Goal: Transaction & Acquisition: Purchase product/service

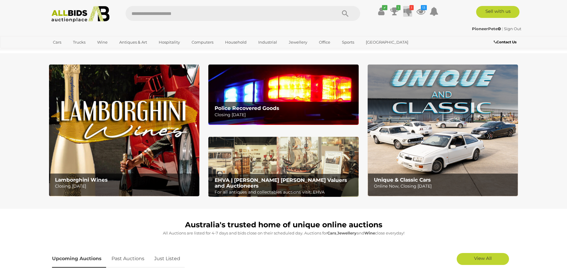
click at [410, 13] on icon at bounding box center [407, 11] width 8 height 11
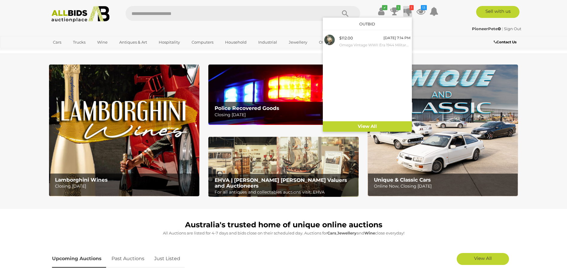
click at [409, 12] on icon at bounding box center [407, 11] width 8 height 11
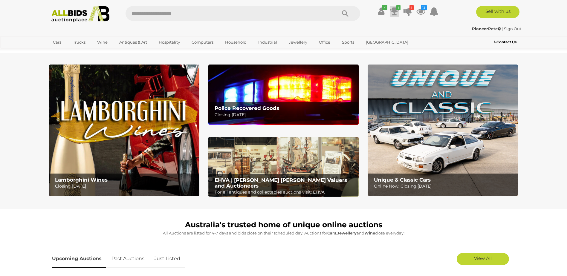
click at [395, 12] on icon at bounding box center [394, 11] width 8 height 11
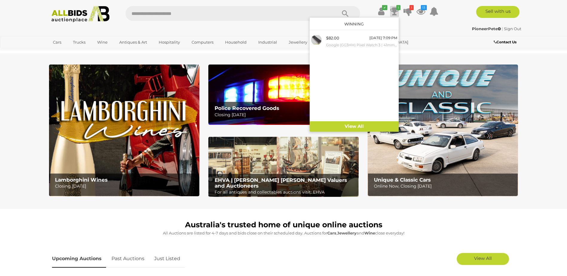
click at [395, 12] on icon at bounding box center [394, 11] width 8 height 11
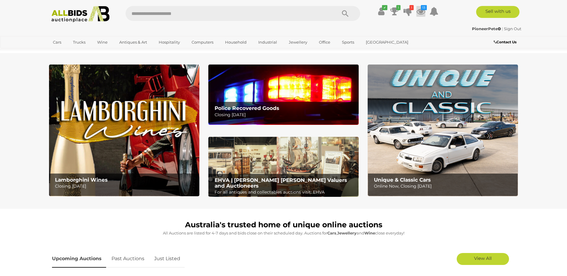
click at [420, 11] on icon at bounding box center [420, 11] width 9 height 11
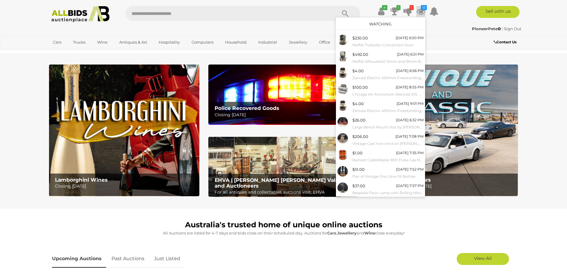
click at [420, 11] on icon at bounding box center [420, 11] width 9 height 11
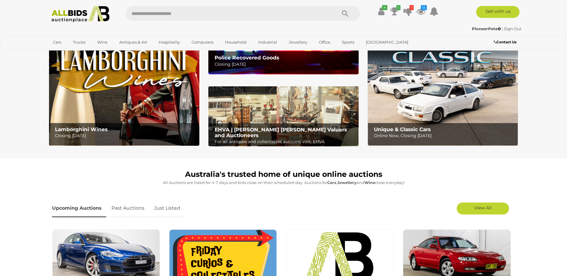
scroll to position [149, 0]
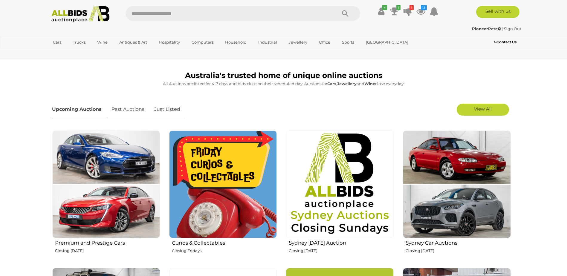
click at [168, 110] on link "Just Listed" at bounding box center [167, 110] width 35 height 18
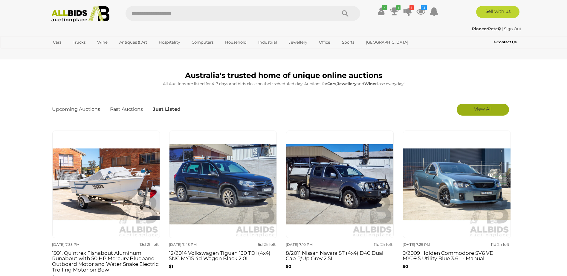
click at [484, 114] on link "View All" at bounding box center [483, 110] width 52 height 12
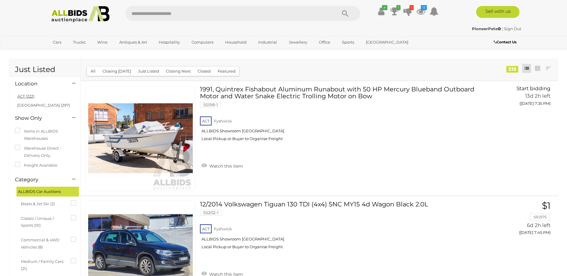
click at [25, 96] on link "ACT (222)" at bounding box center [25, 96] width 17 height 5
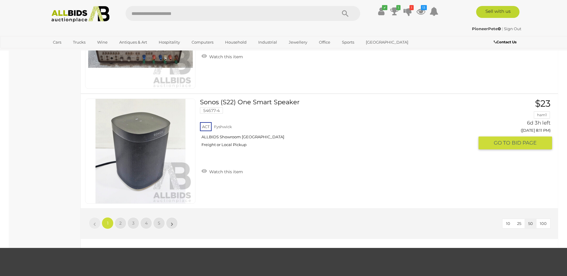
scroll to position [5588, 0]
click at [175, 223] on link "»" at bounding box center [172, 224] width 12 height 12
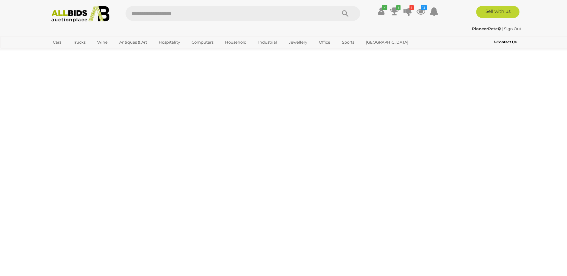
scroll to position [0, 0]
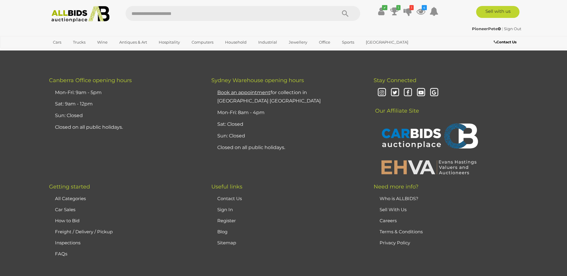
scroll to position [5648, 0]
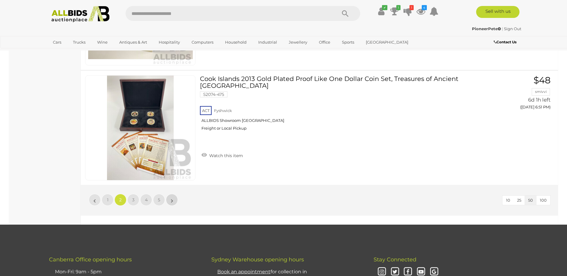
click at [176, 201] on link "»" at bounding box center [172, 200] width 12 height 12
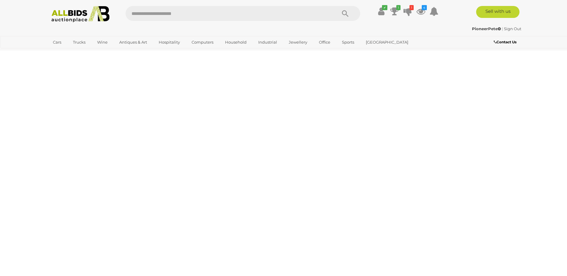
scroll to position [0, 0]
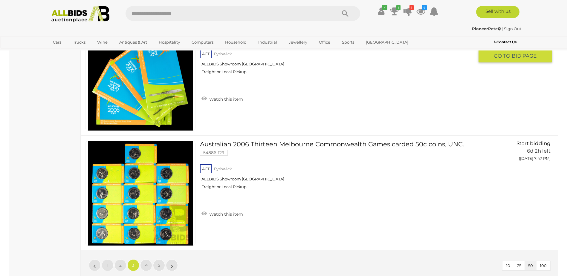
scroll to position [5678, 0]
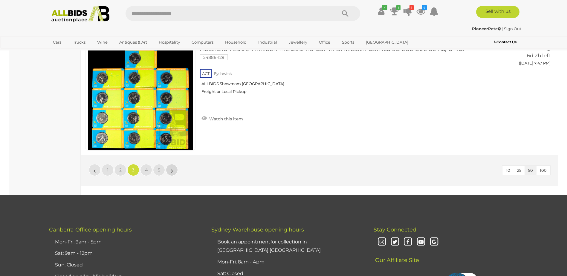
click at [174, 170] on link "»" at bounding box center [172, 170] width 12 height 12
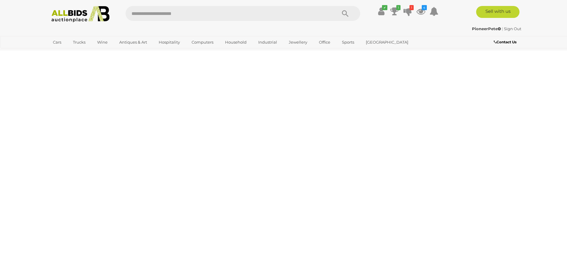
scroll to position [0, 0]
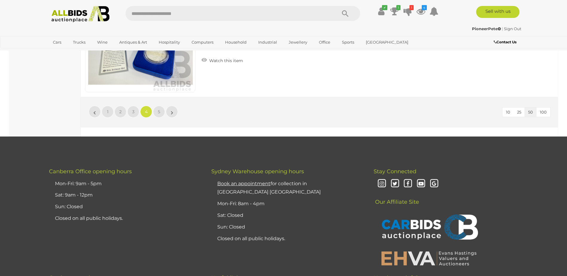
scroll to position [5764, 0]
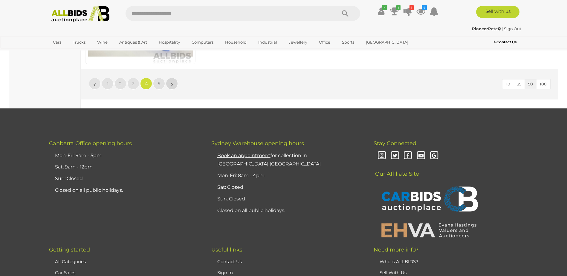
click at [176, 85] on link "»" at bounding box center [172, 84] width 12 height 12
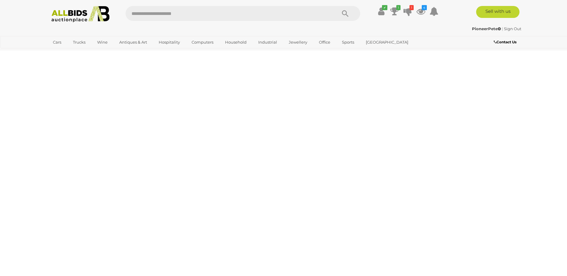
scroll to position [0, 0]
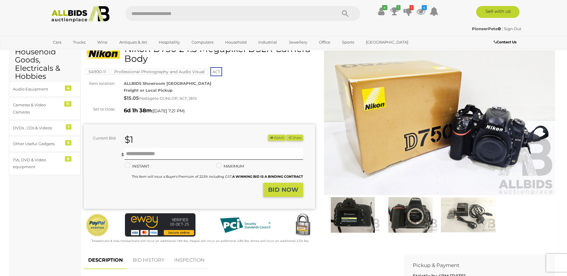
scroll to position [60, 0]
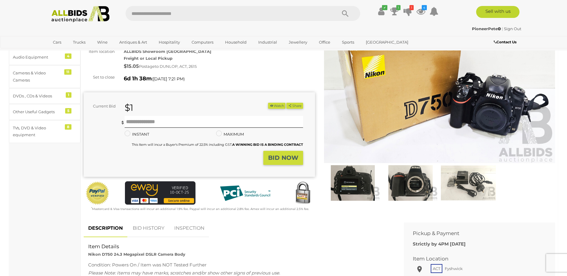
click at [351, 179] on img at bounding box center [352, 182] width 55 height 35
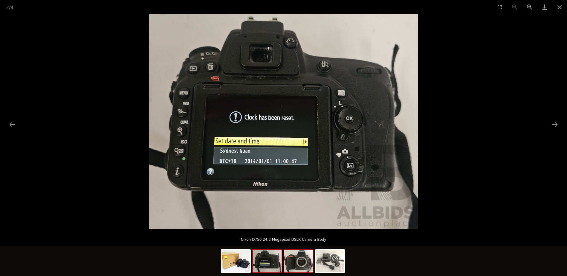
click at [302, 264] on img at bounding box center [298, 261] width 29 height 23
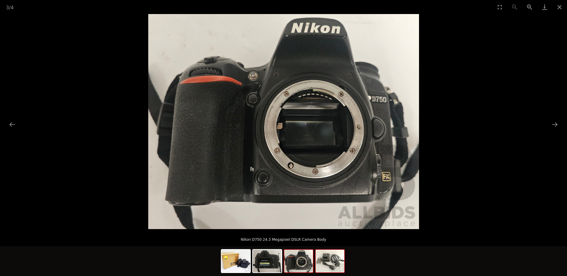
click at [335, 263] on img at bounding box center [330, 261] width 29 height 23
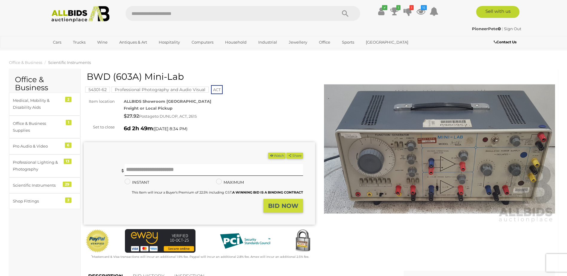
click at [419, 160] on img at bounding box center [439, 149] width 231 height 149
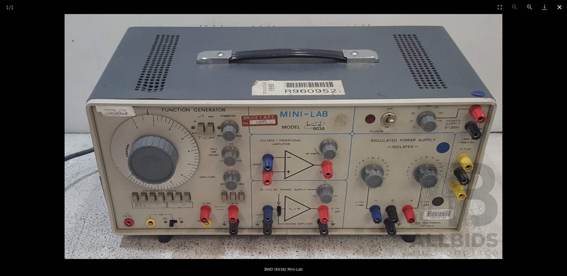
click at [559, 5] on button "Close gallery" at bounding box center [559, 7] width 15 height 14
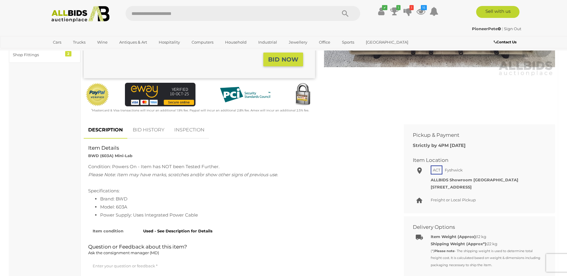
scroll to position [209, 0]
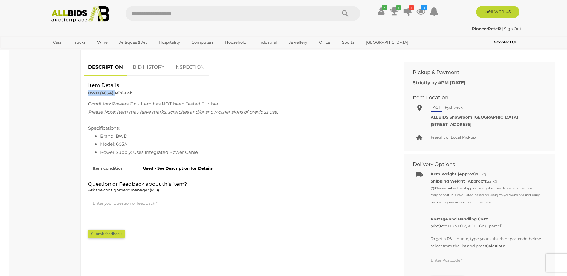
drag, startPoint x: 88, startPoint y: 94, endPoint x: 114, endPoint y: 90, distance: 25.7
click at [114, 90] on div "Item Details BWD (603A) Mini-Lab" at bounding box center [239, 89] width 311 height 15
drag, startPoint x: 114, startPoint y: 90, endPoint x: 109, endPoint y: 92, distance: 4.7
